Goal: Task Accomplishment & Management: Manage account settings

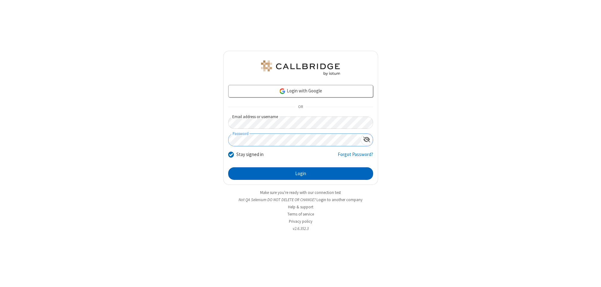
click at [300, 173] on button "Login" at bounding box center [300, 173] width 145 height 13
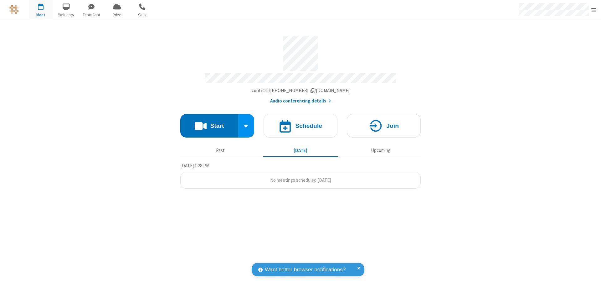
click at [594, 10] on span "Open menu" at bounding box center [593, 10] width 5 height 6
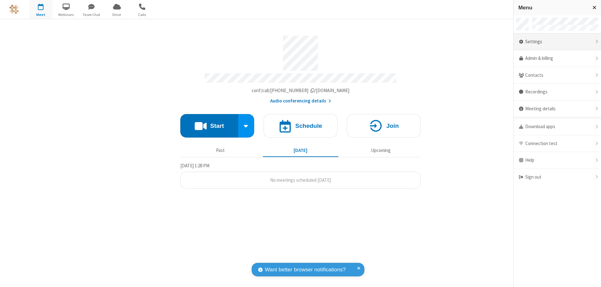
click at [557, 42] on div "Settings" at bounding box center [557, 41] width 87 height 17
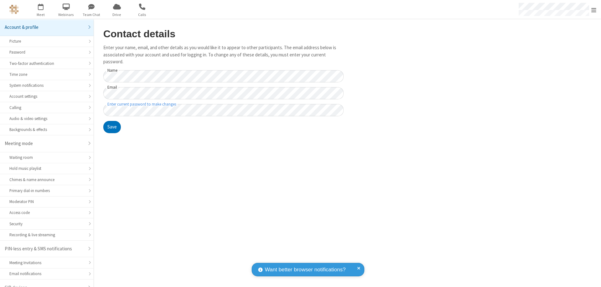
scroll to position [9, 0]
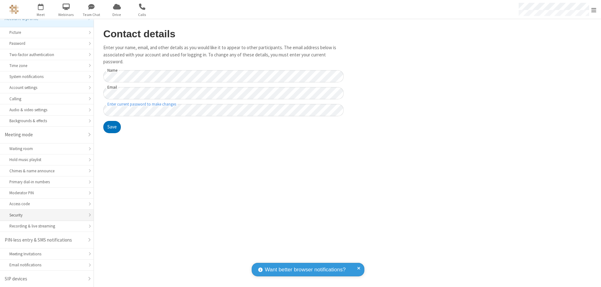
click at [44, 215] on div "Security" at bounding box center [46, 215] width 75 height 6
